Goal: Use online tool/utility: Use online tool/utility

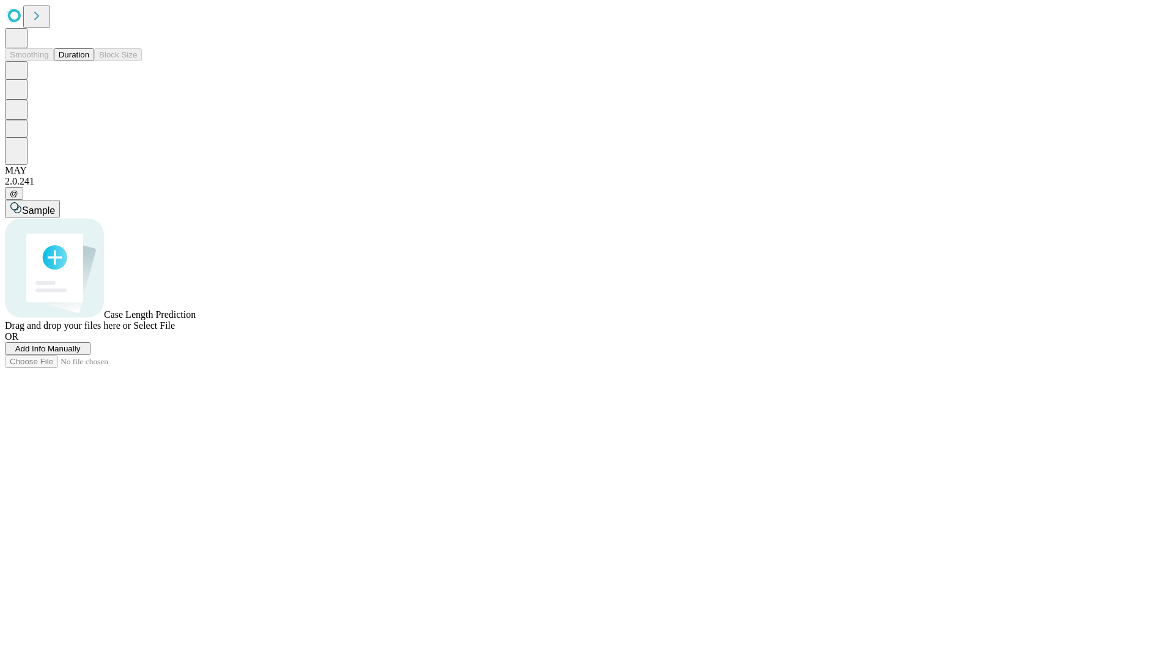
click at [89, 61] on button "Duration" at bounding box center [74, 54] width 40 height 13
click at [55, 205] on span "Sample" at bounding box center [38, 210] width 33 height 10
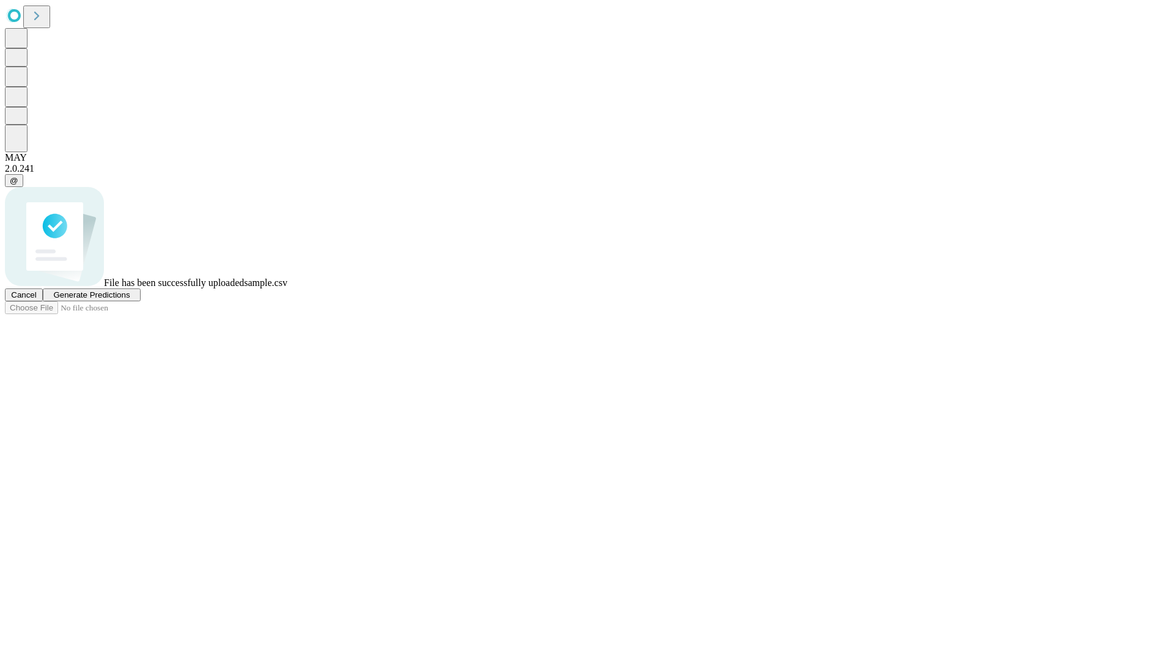
click at [130, 300] on span "Generate Predictions" at bounding box center [91, 294] width 76 height 9
